Goal: Transaction & Acquisition: Purchase product/service

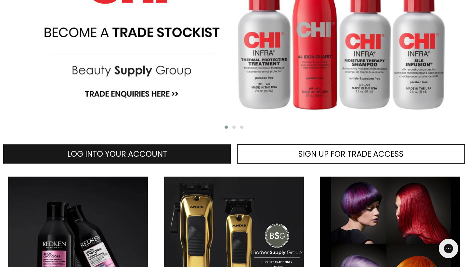
click at [128, 163] on link "LOG INTO YOUR ACCOUNT" at bounding box center [116, 153] width 227 height 19
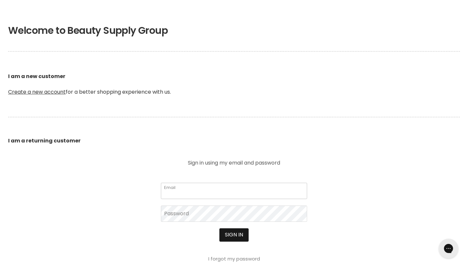
type input "[EMAIL_ADDRESS][DOMAIN_NAME]"
click at [232, 240] on button "Sign in" at bounding box center [233, 234] width 29 height 13
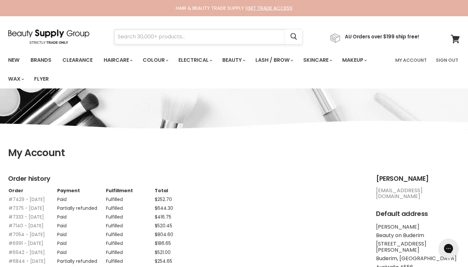
click at [187, 39] on input "Search" at bounding box center [199, 36] width 171 height 15
type input "strip"
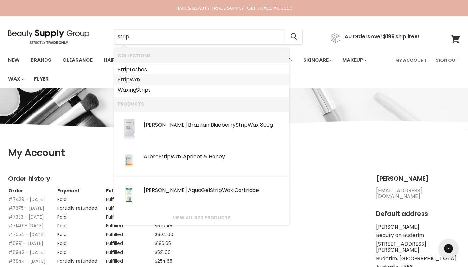
click at [150, 80] on link "Strip Wax" at bounding box center [202, 79] width 168 height 10
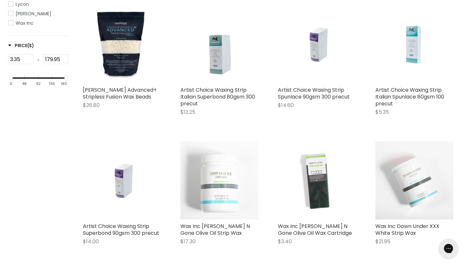
scroll to position [209, 0]
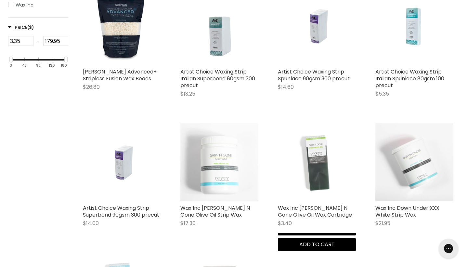
click at [335, 171] on img "Main content" at bounding box center [317, 162] width 78 height 78
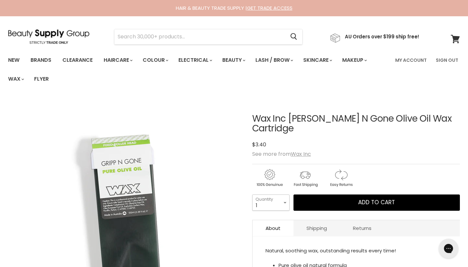
click at [276, 196] on select "1 2 3 4 5 6 7 8 9 10+" at bounding box center [270, 202] width 37 height 16
select select "10+"
type input "25"
click at [348, 181] on div "Wax Inc Gripp N Gone Olive Oil Wax Cartridge No reviews $3.40 See more from Wax…" at bounding box center [356, 219] width 208 height 244
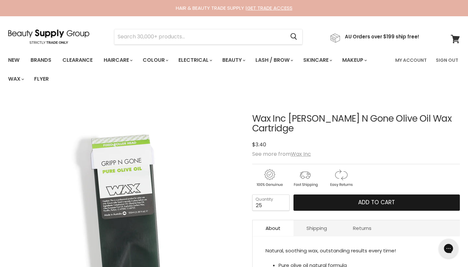
click at [350, 194] on button "Add to cart" at bounding box center [376, 202] width 166 height 16
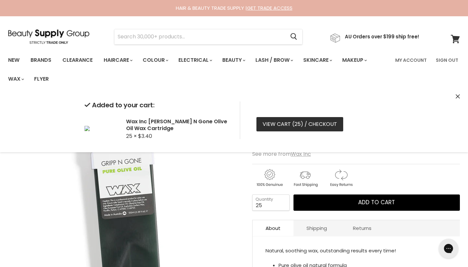
click at [318, 125] on link "View cart ( 25 ) / Checkout" at bounding box center [299, 124] width 87 height 14
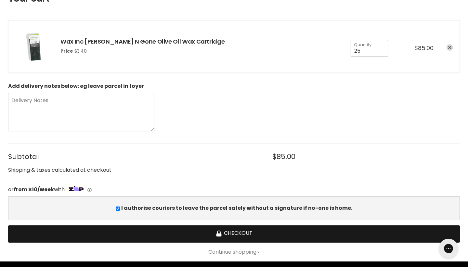
click at [224, 237] on button "Checkout" at bounding box center [234, 233] width 452 height 17
